Goal: Transaction & Acquisition: Purchase product/service

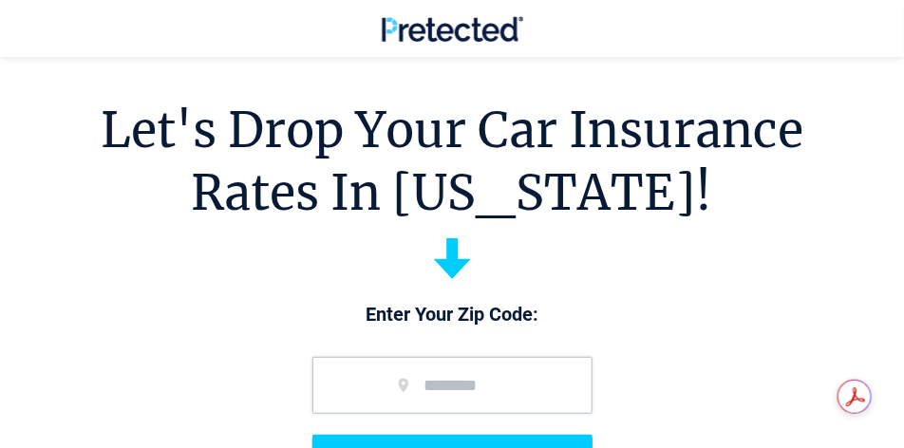
scroll to position [47, 0]
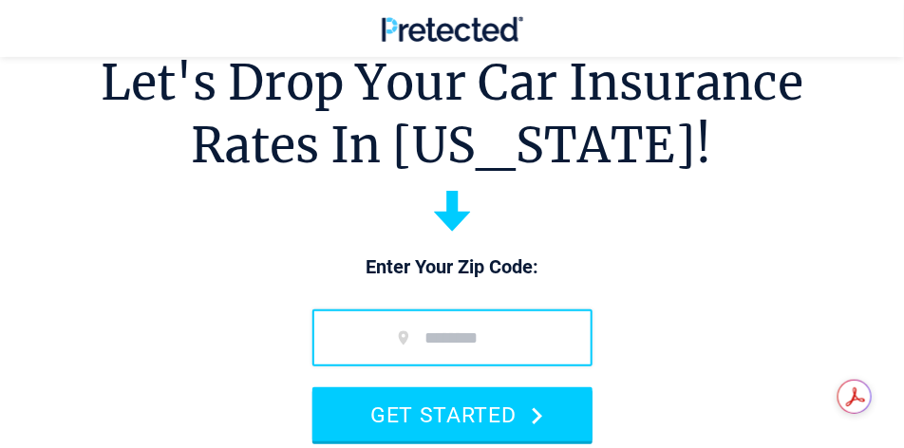
click at [434, 334] on input "zip code" at bounding box center [453, 338] width 280 height 57
type input "*****"
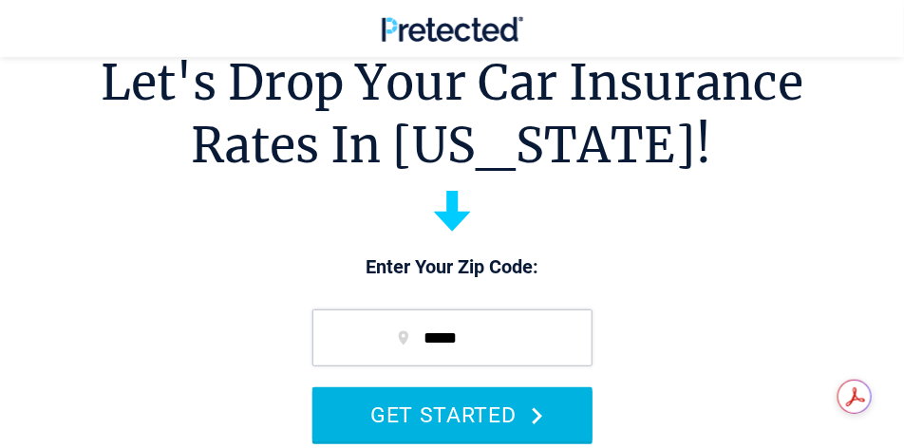
click at [458, 419] on button "GET STARTED" at bounding box center [453, 415] width 280 height 54
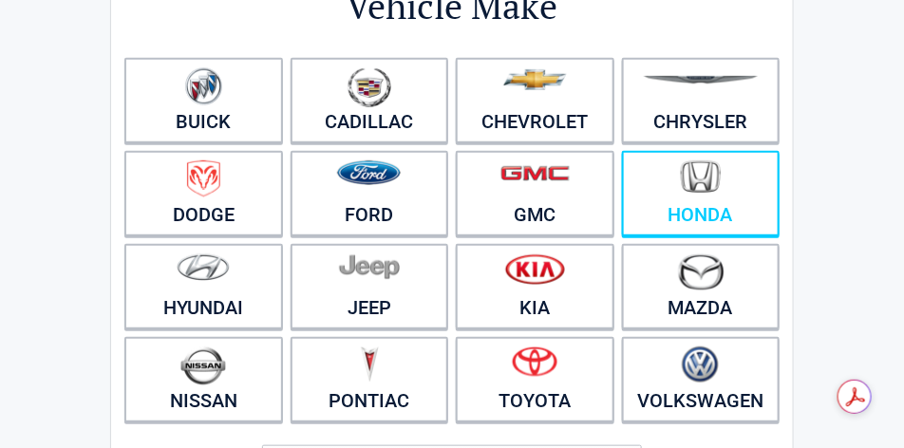
scroll to position [190, 0]
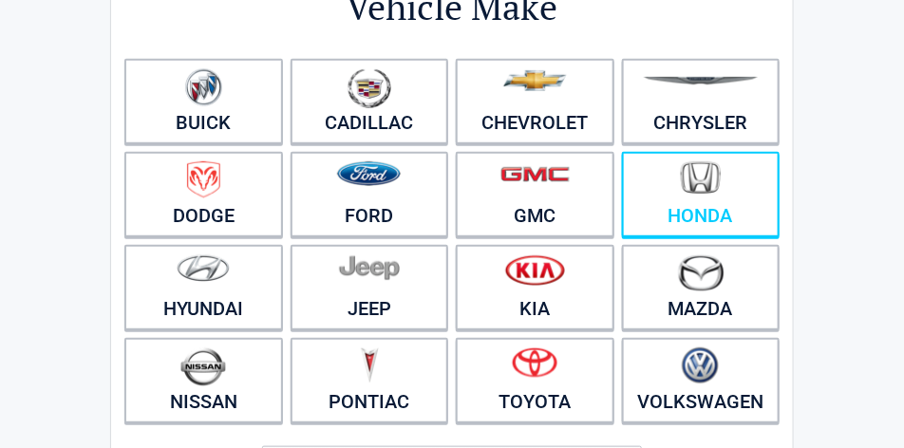
click at [690, 193] on img at bounding box center [701, 177] width 40 height 33
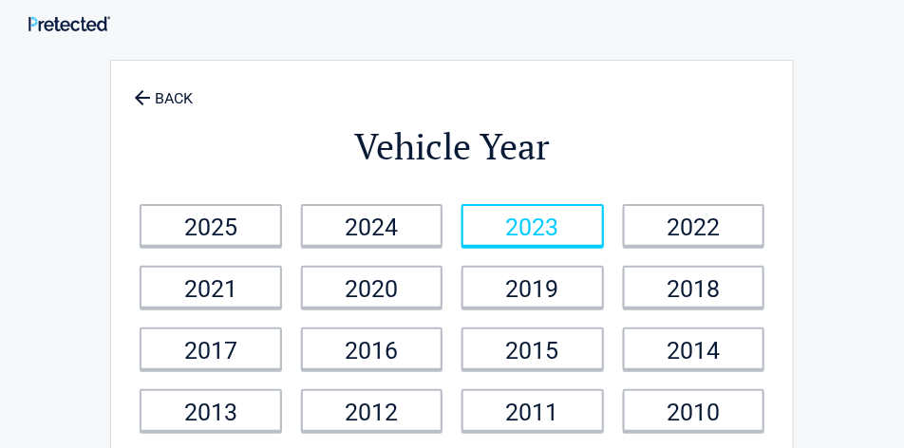
scroll to position [0, 0]
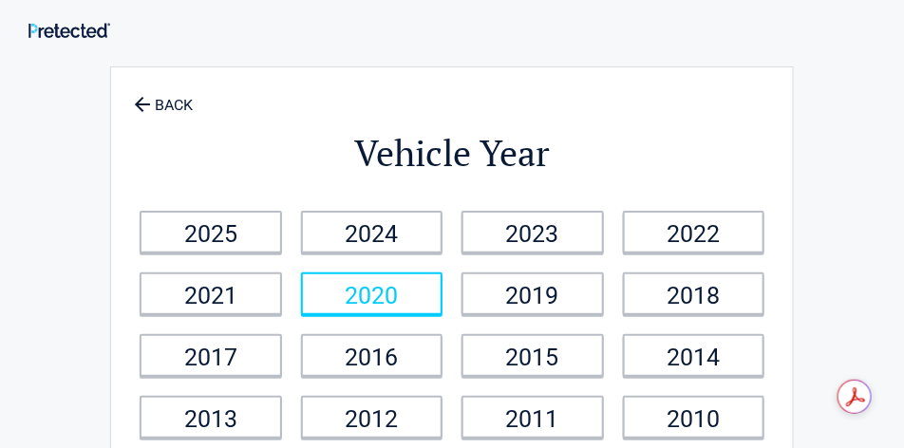
click at [355, 296] on link "2020" at bounding box center [372, 294] width 142 height 43
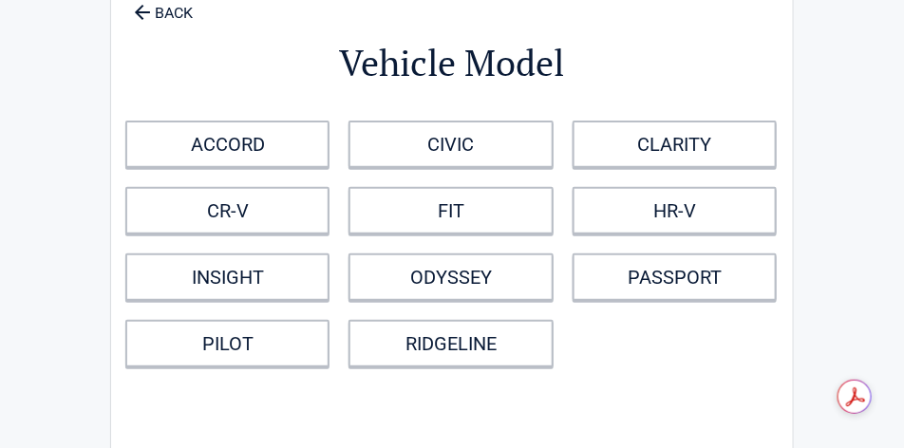
scroll to position [95, 0]
